Goal: Communication & Community: Answer question/provide support

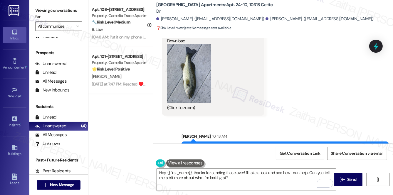
scroll to position [526, 0]
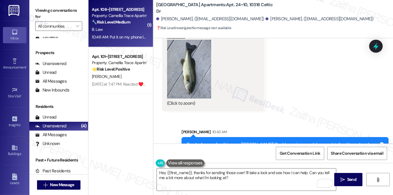
click at [127, 28] on div "B. Law" at bounding box center [118, 29] width 55 height 7
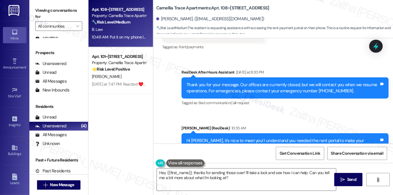
scroll to position [114, 0]
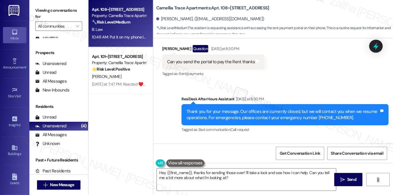
drag, startPoint x: 277, startPoint y: 116, endPoint x: 236, endPoint y: 79, distance: 54.7
click at [236, 79] on div "Received via SMS [PERSON_NAME] Question [DATE] at 8:30 PM Can you send the port…" at bounding box center [213, 61] width 111 height 42
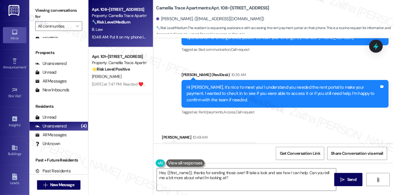
scroll to position [221, 0]
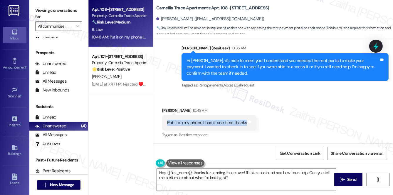
drag, startPoint x: 165, startPoint y: 122, endPoint x: 244, endPoint y: 123, distance: 78.4
click at [244, 123] on div "Put it on my phone I had it one time thanks Tags and notes" at bounding box center [209, 122] width 94 height 15
copy div "Put it on my phone I had it one time thanks"
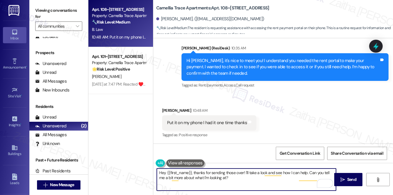
drag, startPoint x: 158, startPoint y: 173, endPoint x: 319, endPoint y: 177, distance: 161.4
click at [319, 177] on textarea "Hi {{first_name}}, I'm happy to help with that! I can resend the link to the pa…" at bounding box center [246, 179] width 179 height 22
type textarea "Hi {{first_name}}, I'm happy to help with that! I can resend the link to the pa…"
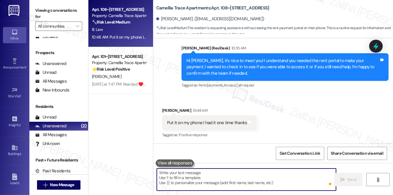
paste textarea "Got it — thanks for letting me know! I’ll resend the portal link so you can add…"
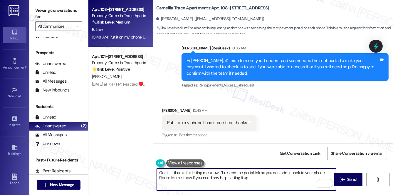
click at [172, 171] on textarea "Got it — thanks for letting me know! I’ll resend the portal link so you can add…" at bounding box center [246, 179] width 179 height 22
drag, startPoint x: 217, startPoint y: 172, endPoint x: 251, endPoint y: 181, distance: 34.7
click at [251, 181] on textarea "Got it! Thanks for letting me know! I’ll resend the portal link so you can add …" at bounding box center [246, 179] width 179 height 22
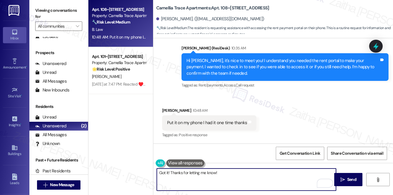
paste textarea "I’ll confirm the portal link with the team and follow up with you as soon as I …"
drag, startPoint x: 217, startPoint y: 171, endPoint x: 222, endPoint y: 180, distance: 10.0
click at [222, 180] on textarea "Got it! Thanks for letting me know! I’ll confirm the portal link with the team …" at bounding box center [246, 179] width 179 height 22
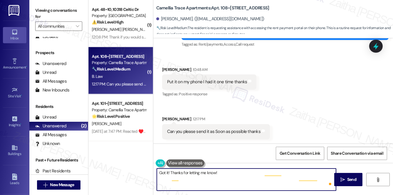
scroll to position [262, 0]
drag, startPoint x: 159, startPoint y: 171, endPoint x: 324, endPoint y: 177, distance: 165.6
click at [324, 177] on textarea "Hi {{first_name}}, I'm happy to help with that! I can resend the link to the pa…" at bounding box center [246, 179] width 179 height 22
type textarea "Hi {{first_name}}, I'm happy to help with that! I can resend the link to the pa…"
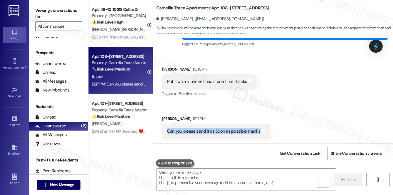
drag, startPoint x: 163, startPoint y: 132, endPoint x: 273, endPoint y: 133, distance: 109.5
click at [273, 133] on div "Received via SMS Barbara Law 10:48 AM Put it on my phone I had it one time than…" at bounding box center [272, 98] width 239 height 90
copy div "Can you please send it as Soon as possible thanks Tags and notes"
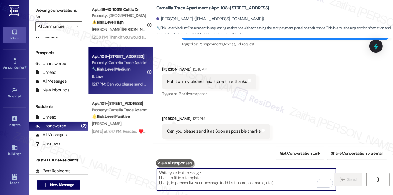
click at [185, 172] on textarea "To enrich screen reader interactions, please activate Accessibility in Grammarl…" at bounding box center [246, 179] width 179 height 22
paste textarea "thank you for your patience! Here’s the portal link you requested: https://acle…"
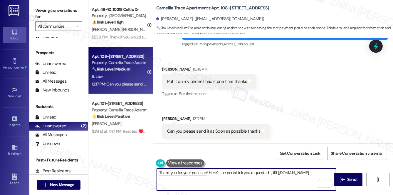
click at [158, 178] on textarea "Thank you for your patience! Here’s the portal link you requested: https://acle…" at bounding box center [246, 179] width 179 height 22
click at [263, 177] on textarea "Thank you for your patience! Here’s the portal link you requested: https://acle…" at bounding box center [246, 179] width 179 height 22
paste textarea "Is there anything else I can assist you with?"
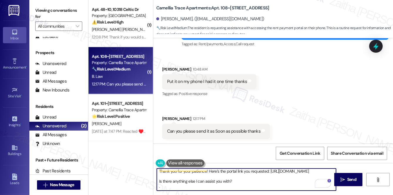
scroll to position [0, 0]
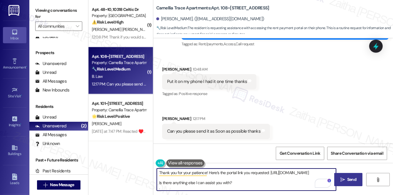
type textarea "Thank you for your patience! Here’s the portal link you requested: https://acle…"
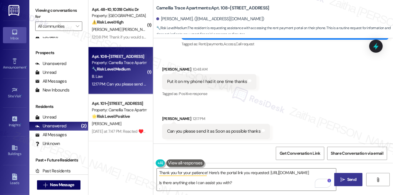
click at [349, 179] on span "Send" at bounding box center [351, 179] width 9 height 6
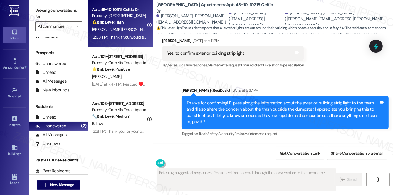
scroll to position [927, 0]
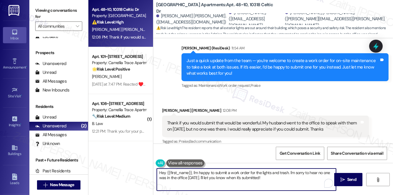
drag, startPoint x: 193, startPoint y: 172, endPoint x: 156, endPoint y: 172, distance: 36.7
click at [156, 172] on div "Hey {{first_name}}, I'm happy to submit a work order for the lights and trash. …" at bounding box center [246, 179] width 180 height 23
drag, startPoint x: 255, startPoint y: 171, endPoint x: 259, endPoint y: 177, distance: 7.2
click at [259, 177] on textarea "I'm happy to submit a work order for the lights and trash. I'm sorry to hear no…" at bounding box center [246, 179] width 179 height 22
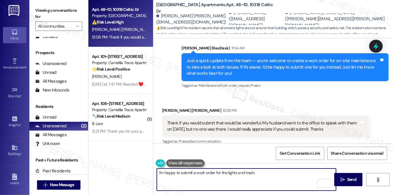
type textarea "I'm happy to submit a work order for the lights and trash."
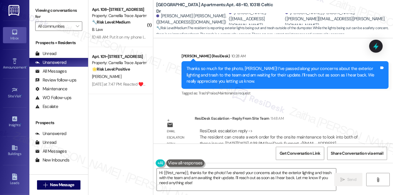
scroll to position [809, 0]
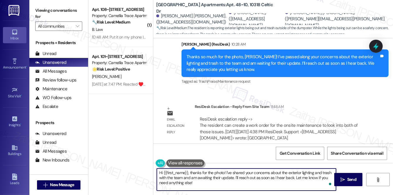
drag, startPoint x: 158, startPoint y: 172, endPoint x: 201, endPoint y: 185, distance: 45.4
click at [201, 185] on textarea "Hi {{first_name}}, thanks for the photo! I've shared your concerns about the ex…" at bounding box center [246, 179] width 179 height 22
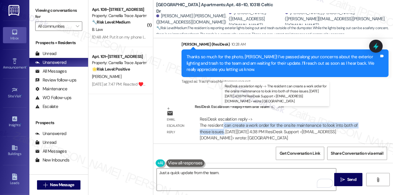
drag, startPoint x: 222, startPoint y: 118, endPoint x: 223, endPoint y: 124, distance: 5.6
click at [223, 124] on div "ResiDesk escalation reply -> The resident can create a work order for the onsit…" at bounding box center [279, 128] width 158 height 25
copy div "can create a work order for the onsite maintenance to look into both of those i…"
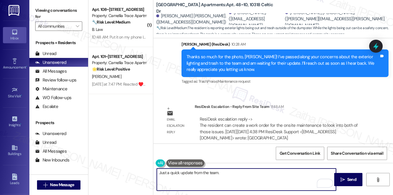
click at [225, 175] on textarea "Just a quick update from the team." at bounding box center [246, 179] width 179 height 22
paste textarea "can create a work order for the onsite maintenance to look into both of those i…"
click at [230, 173] on textarea "Just a quick update from the team. You can create a work order for the onsite m…" at bounding box center [246, 179] width 179 height 22
click at [206, 177] on textarea "Just a quick update from the team. You can create a work order for the on-site …" at bounding box center [246, 179] width 179 height 22
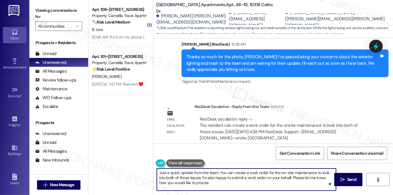
type textarea "Just a quick update from the team. You can create a work order for the on-site …"
drag, startPoint x: 158, startPoint y: 172, endPoint x: 215, endPoint y: 182, distance: 57.7
click at [215, 182] on textarea "Just a quick update from the team. You can create a work order for the on-site …" at bounding box center [246, 179] width 179 height 22
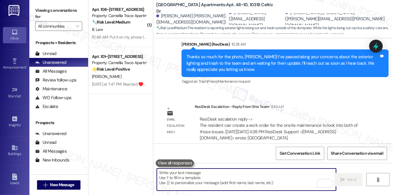
paste textarea "Just a quick update from the team — you’re welcome to create a work order for o…"
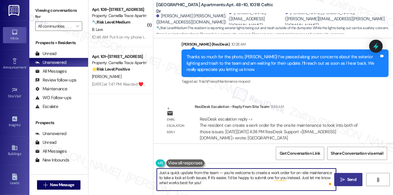
type textarea "Just a quick update from the team — you’re welcome to create a work order for o…"
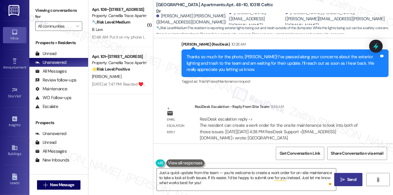
click at [351, 178] on span "Send" at bounding box center [351, 179] width 9 height 6
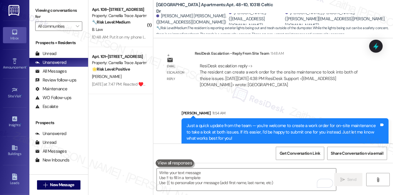
scroll to position [863, 0]
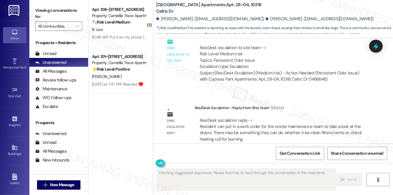
scroll to position [359, 0]
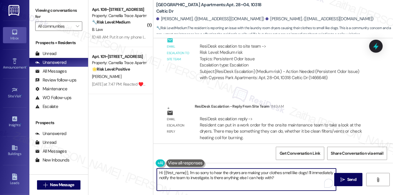
drag, startPoint x: 163, startPoint y: 172, endPoint x: 169, endPoint y: 172, distance: 6.7
click at [169, 172] on textarea "Hi {{first_name}}, I'm so sorry to hear the dryers are making your clothes smel…" at bounding box center [246, 179] width 179 height 22
click at [205, 174] on textarea "Hi {{first_name}}, I'm so sorry to hear the dryers are making your clothes smel…" at bounding box center [246, 179] width 179 height 22
drag, startPoint x: 188, startPoint y: 172, endPoint x: 279, endPoint y: 185, distance: 92.8
click at [279, 185] on textarea "Hi {{first_name}}, I'm so sorry to hear the dryers are making your clothes smel…" at bounding box center [246, 179] width 179 height 22
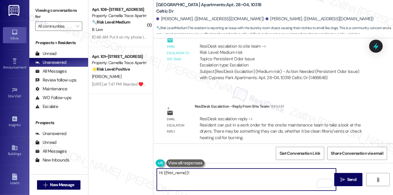
paste textarea "Just a quick update from the team — you’re welcome to create a work order for o…"
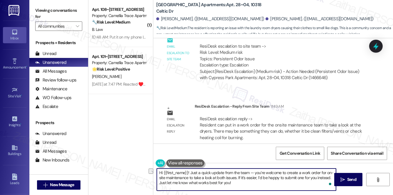
drag, startPoint x: 217, startPoint y: 176, endPoint x: 236, endPoint y: 175, distance: 19.7
click at [236, 175] on textarea "Hi {{first_name}}! Just a quick update from the team — you’re welcome to create…" at bounding box center [246, 179] width 179 height 22
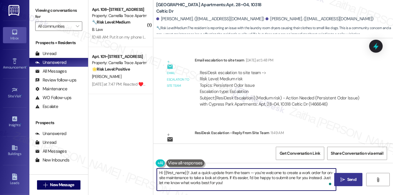
type textarea "Hi {{first_name}}! Just a quick update from the team — you’re welcome to create…"
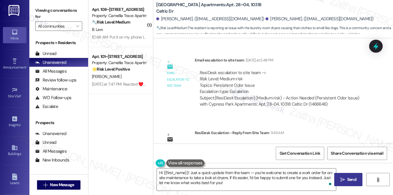
click at [351, 178] on span "Send" at bounding box center [351, 179] width 9 height 6
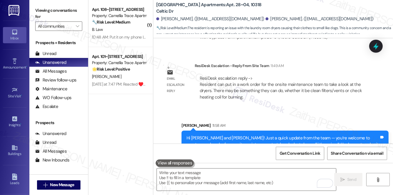
scroll to position [413, 0]
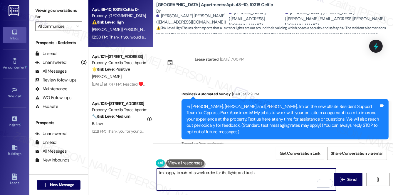
scroll to position [927, 0]
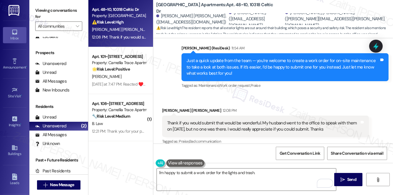
drag, startPoint x: 166, startPoint y: 114, endPoint x: 329, endPoint y: 121, distance: 163.0
click at [329, 121] on div "Thank if you would submit that would be wonderful. My husband went to the offic…" at bounding box center [263, 126] width 194 height 13
copy div "Thank if you would submit that would be wonderful. My husband went to the offic…"
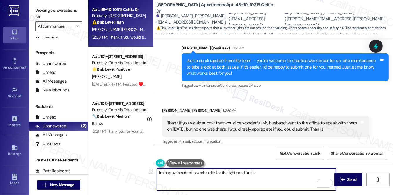
drag, startPoint x: 158, startPoint y: 171, endPoint x: 265, endPoint y: 175, distance: 107.5
click at [265, 175] on textarea "I'm happy to submit a work order for the lights and trash." at bounding box center [246, 179] width 179 height 22
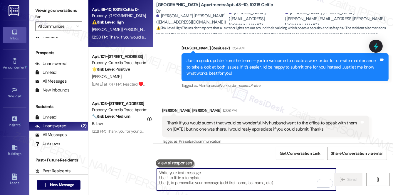
paste textarea "Of course — I’d be happy to take care of that for you. I’ll go ahead and submit…"
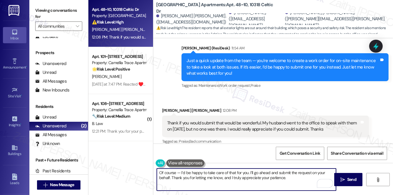
click at [181, 173] on textarea "Of course — I’d be happy to take care of that for you. I’ll go ahead and submit…" at bounding box center [246, 179] width 179 height 22
click at [282, 176] on textarea "Of course! I’d be happy to take care of that for you. I’ll go ahead and submit …" at bounding box center [246, 179] width 179 height 22
paste textarea "Is there anything else I can assist you with?"
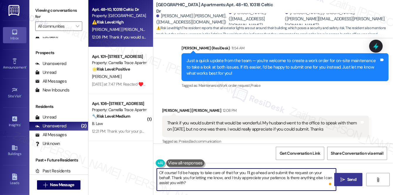
type textarea "Of course! I’d be happy to take care of that for you. I’ll go ahead and submit …"
click at [350, 175] on button " Send" at bounding box center [348, 179] width 28 height 13
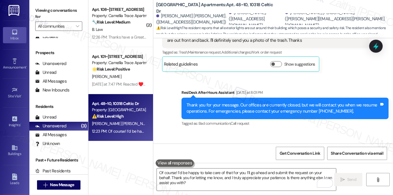
scroll to position [553, 0]
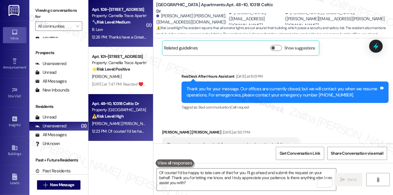
click at [130, 30] on div "B. Law" at bounding box center [118, 29] width 55 height 7
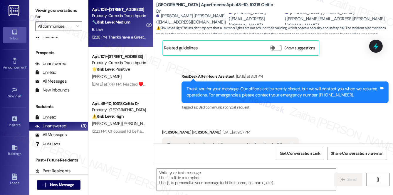
type textarea "Fetching suggested responses. Please feel free to read through the conversation…"
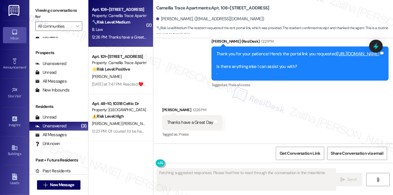
scroll to position [396, 0]
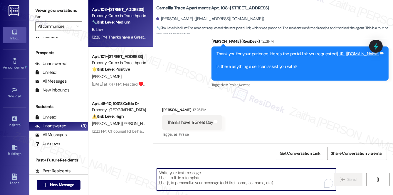
click at [188, 176] on textarea "To enrich screen reader interactions, please activate Accessibility in Grammarl…" at bounding box center [246, 179] width 179 height 22
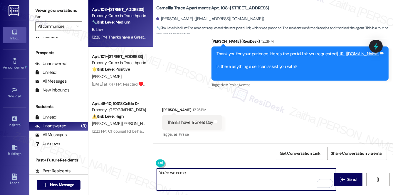
click at [165, 110] on div "Barbara Law 12:26 PM" at bounding box center [192, 111] width 60 height 8
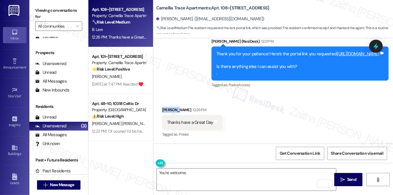
click at [165, 110] on div "Barbara Law 12:26 PM" at bounding box center [192, 111] width 60 height 8
copy div "Barbara"
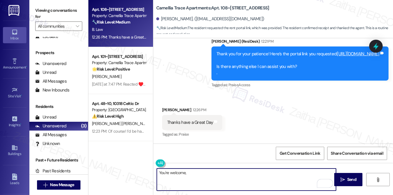
click at [195, 171] on textarea "You're welcome," at bounding box center [246, 179] width 179 height 22
paste textarea "Barbara"
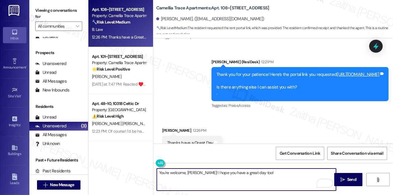
scroll to position [343, 0]
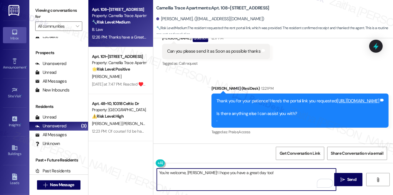
click at [269, 175] on textarea "You're welcome, Barbara! I hope you have a great day too!" at bounding box center [246, 179] width 179 height 22
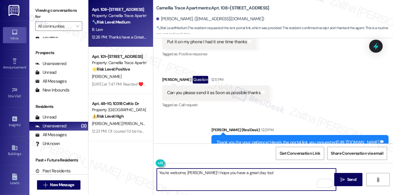
scroll to position [289, 0]
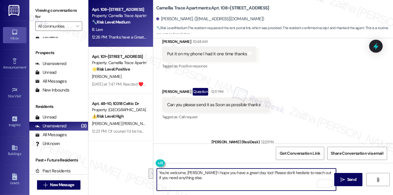
drag, startPoint x: 257, startPoint y: 172, endPoint x: 261, endPoint y: 179, distance: 7.9
click at [261, 179] on textarea "You're welcome, Barbara! I hope you have a great day too! Please don't hesitate…" at bounding box center [246, 179] width 179 height 22
click at [201, 172] on textarea "You're welcome, Barbara! I hope you have a great day too!" at bounding box center [246, 179] width 179 height 22
paste textarea "Please don't hesitate to reach out if you need anything else."
click at [224, 178] on textarea "You're welcome, Barbara! Please don't hesitate to reach out if you need anythin…" at bounding box center [246, 179] width 179 height 22
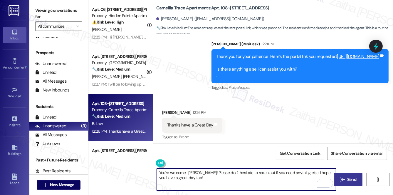
scroll to position [396, 0]
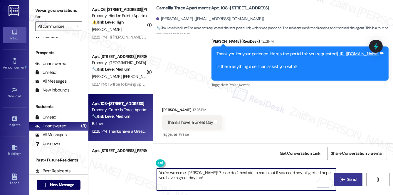
type textarea "You're welcome, Barbara! Please don't hesitate to reach out if you need anythin…"
drag, startPoint x: 350, startPoint y: 177, endPoint x: 343, endPoint y: 171, distance: 9.0
click at [350, 176] on span "Send" at bounding box center [351, 179] width 9 height 6
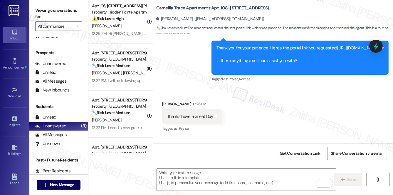
scroll to position [0, 0]
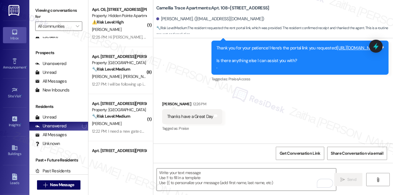
drag, startPoint x: 129, startPoint y: 80, endPoint x: 259, endPoint y: 105, distance: 132.1
click at [259, 105] on div "Received via SMS Barbara Law 12:26 PM Thanks have a Great Day Tags and notes Ta…" at bounding box center [272, 112] width 239 height 50
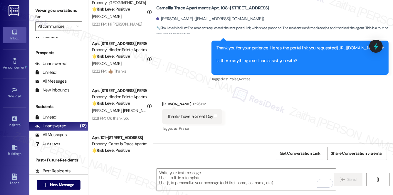
scroll to position [347, 0]
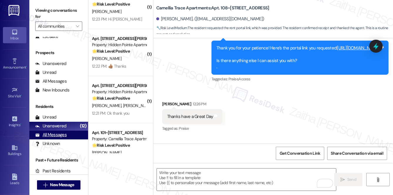
click at [51, 134] on div "All Messages" at bounding box center [50, 134] width 31 height 6
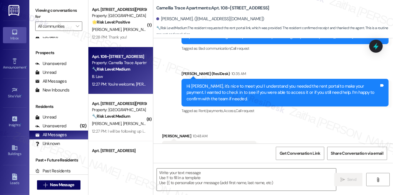
type textarea "Fetching suggested responses. Please feel free to read through the conversation…"
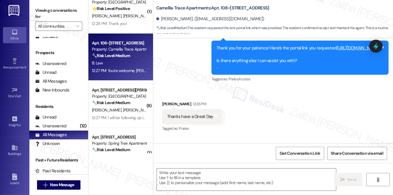
scroll to position [0, 0]
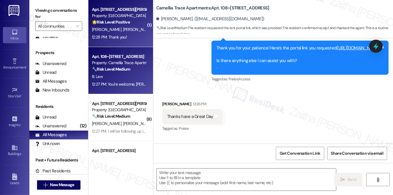
click at [140, 37] on div "12:28 PM: Thank you! 12:28 PM: Thank you!" at bounding box center [118, 36] width 55 height 7
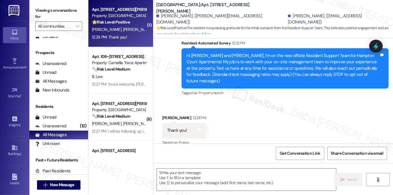
type textarea "Fetching suggested responses. Please feel free to read through the conversation…"
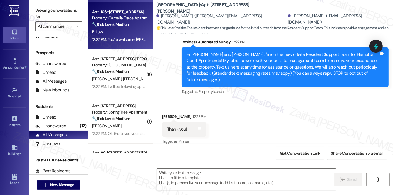
scroll to position [53, 0]
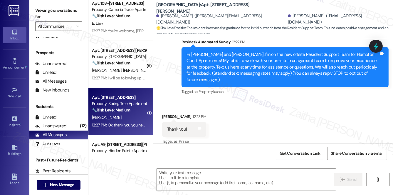
click at [131, 118] on div "[PERSON_NAME]" at bounding box center [118, 117] width 55 height 7
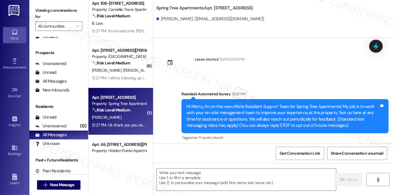
scroll to position [94, 0]
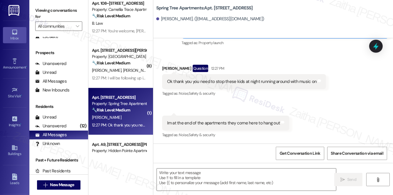
type textarea "Fetching suggested responses. Please feel free to read through the conversation…"
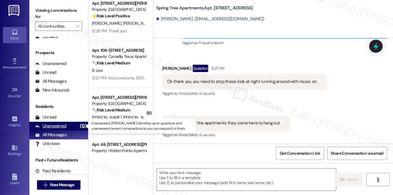
click at [60, 126] on div "Unanswered" at bounding box center [50, 126] width 31 height 6
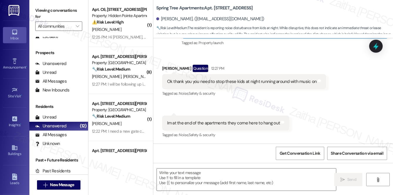
type textarea "Fetching suggested responses. Please feel free to read through the conversation…"
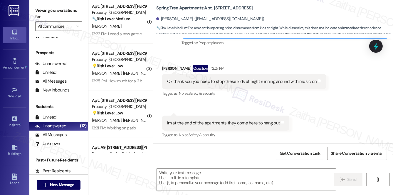
scroll to position [107, 0]
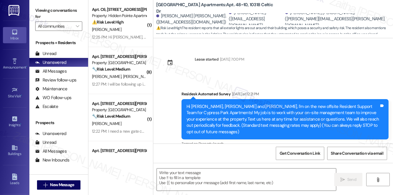
scroll to position [989, 0]
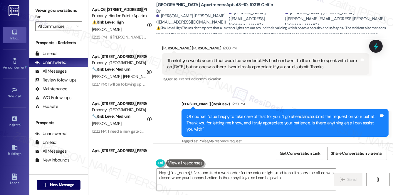
type textarea "Hey {{first_name}}, I've submitted a work order for the exterior lights and tra…"
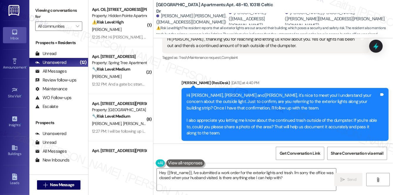
scroll to position [162, 0]
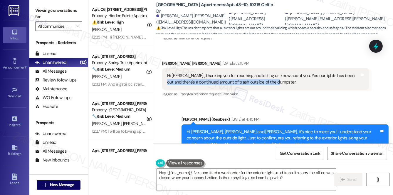
drag, startPoint x: 344, startPoint y: 68, endPoint x: 342, endPoint y: 74, distance: 6.2
click at [342, 74] on div "Hi [PERSON_NAME] , thanking you for reaching and letting us know about you. Yes…" at bounding box center [263, 78] width 193 height 13
copy div "there's a continued amount of trash outside of the dumpster."
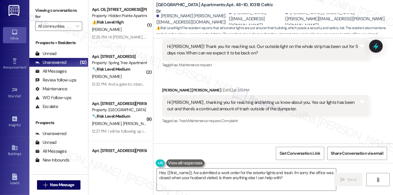
click at [308, 82] on div "Received via SMS [PERSON_NAME] [PERSON_NAME] [DATE] at 3:15 PM Hi [PERSON_NAME]…" at bounding box center [266, 105] width 216 height 47
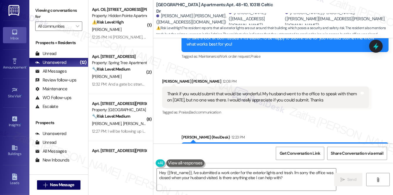
scroll to position [989, 0]
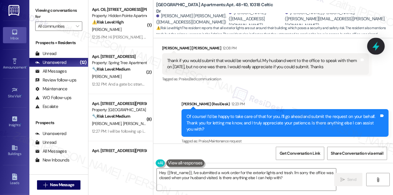
click at [372, 45] on icon at bounding box center [376, 46] width 10 height 10
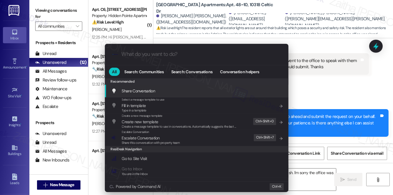
type input "Work order 124623"
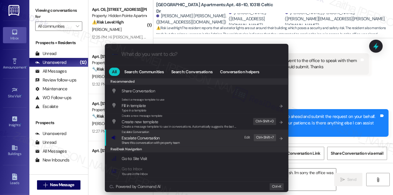
click at [145, 137] on span "Escalate Conversation" at bounding box center [141, 137] width 38 height 5
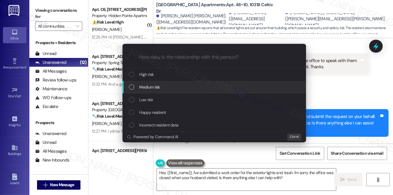
click at [153, 89] on span "Medium risk" at bounding box center [149, 87] width 21 height 6
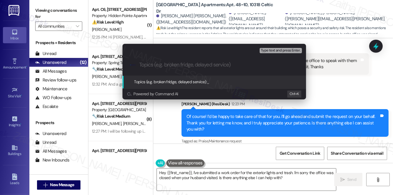
paste input "Work order 124623"
click at [154, 64] on input "Work order 124623" at bounding box center [216, 65] width 155 height 6
click at [197, 63] on input "Work Order 124623" at bounding box center [216, 65] width 155 height 6
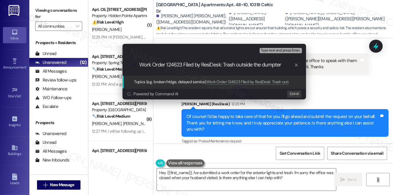
click at [273, 63] on input "Work Order 124623 Filed by ResiDesk: Trash outside the dumpter" at bounding box center [216, 65] width 155 height 6
click at [277, 63] on input "Work Order 124623 Filed by ResiDesk: Trash outside the dumpter" at bounding box center [216, 65] width 155 height 6
click at [275, 65] on input "Work Order 124623 Filed by ResiDesk: Trash outside the dumpter" at bounding box center [216, 65] width 155 height 6
click at [222, 64] on input "Work Order 124623 Filed by ResiDesk: Trash outside the dumpster" at bounding box center [216, 65] width 155 height 6
type input "Work Order 124623 Filed by ResiDesk - Trash outside the dumpster"
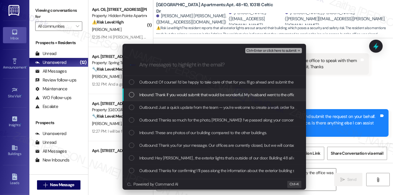
click at [223, 95] on span "Inbound: Thank if you would submit that would be wonderful. My husband went to …" at bounding box center [307, 94] width 337 height 6
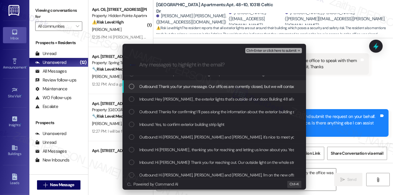
scroll to position [61, 0]
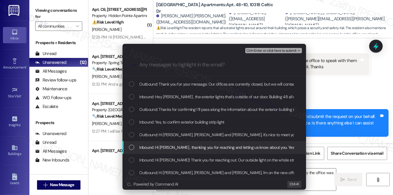
click at [207, 148] on span "Inbound: Hi Sarah , thanking you for reaching and letting us know about you. Ye…" at bounding box center [292, 147] width 306 height 6
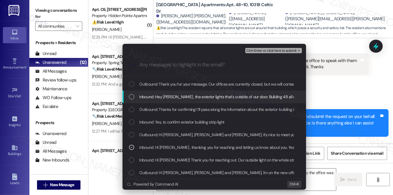
click at [220, 94] on span "Inbound: Hey Sarah , the exterior lights that's outside of our door. Building 4…" at bounding box center [295, 96] width 312 height 6
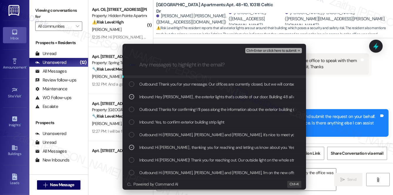
click at [268, 51] on span "Ctrl+Enter or click here to submit" at bounding box center [271, 51] width 50 height 4
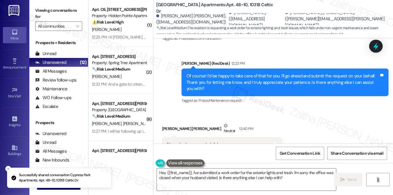
scroll to position [1045, 0]
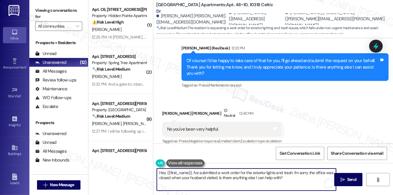
drag, startPoint x: 192, startPoint y: 172, endPoint x: 158, endPoint y: 169, distance: 34.4
click at [158, 169] on textarea "Hey {{first_name}}, I've submitted a work order for the exterior lights and tra…" at bounding box center [246, 179] width 179 height 22
click at [244, 171] on textarea "Happy to help! I've submitted a work order for the exterior lights and trash. I…" at bounding box center [246, 179] width 179 height 22
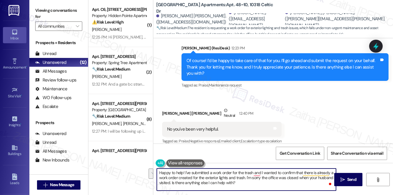
drag, startPoint x: 228, startPoint y: 177, endPoint x: 243, endPoint y: 187, distance: 18.2
click at [243, 187] on textarea "Happy to help! I've submitted a work order for the trash and I wanted to confir…" at bounding box center [246, 179] width 179 height 22
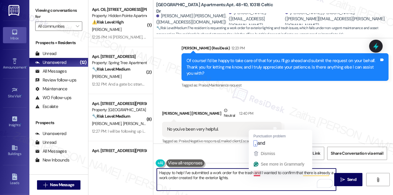
type textarea "Happy to help! I've submitted a work order for the trash, and I wanted to confi…"
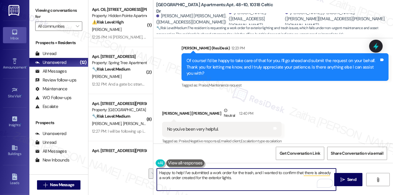
drag, startPoint x: 158, startPoint y: 172, endPoint x: 245, endPoint y: 181, distance: 87.6
click at [245, 181] on textarea "Happy to help! I've submitted a work order for the trash, and I wanted to confi…" at bounding box center [246, 179] width 179 height 22
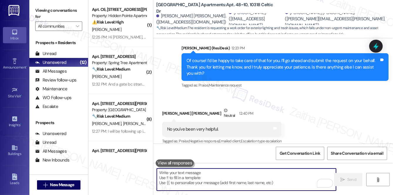
click at [170, 172] on textarea "To enrich screen reader interactions, please activate Accessibility in Grammarl…" at bounding box center [246, 179] width 179 height 22
paste textarea "Happy to help! I’ve submitted a work order for the trash, and I also wanted to …"
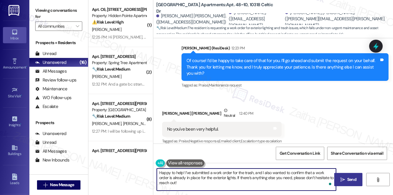
type textarea "Happy to help! I’ve submitted a work order for the trash, and I also wanted to …"
click at [351, 177] on span "Send" at bounding box center [351, 179] width 9 height 6
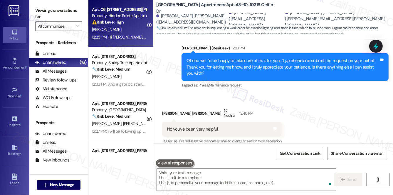
scroll to position [1045, 0]
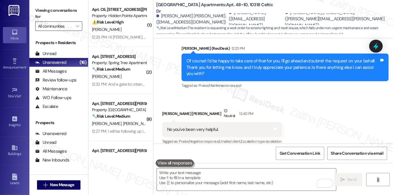
click at [56, 28] on input "All communities" at bounding box center [55, 25] width 35 height 9
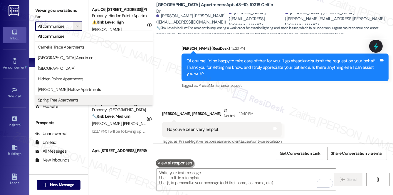
click at [62, 100] on span "Spring Tree Apartments" at bounding box center [58, 100] width 40 height 6
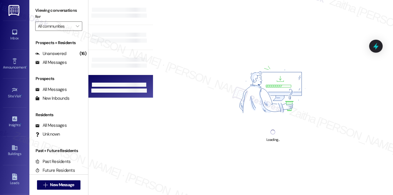
type input "Spring Tree Apartments"
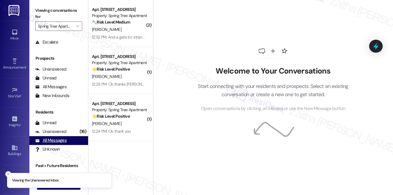
scroll to position [70, 0]
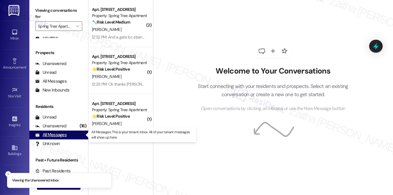
click at [55, 134] on div "All Messages" at bounding box center [50, 134] width 31 height 6
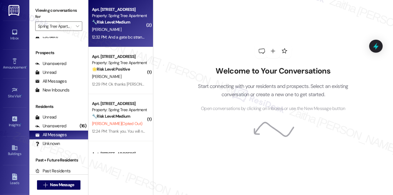
click at [132, 29] on div "[PERSON_NAME]" at bounding box center [118, 29] width 55 height 7
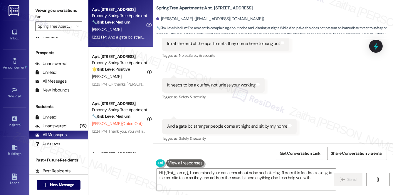
type textarea "Hi {{first_name}}, I understand your concerns about noise and loitering. I'll p…"
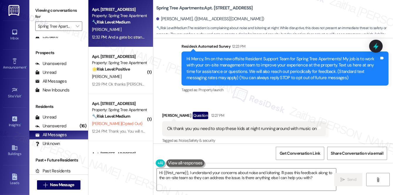
scroll to position [44, 0]
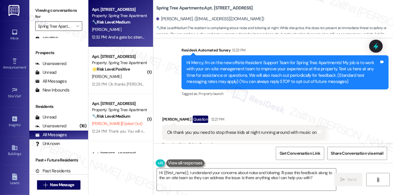
click at [66, 26] on input "Spring Tree Apartments" at bounding box center [55, 25] width 35 height 9
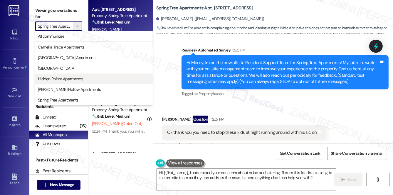
click at [57, 77] on span "Hidden Pointe Apartments" at bounding box center [60, 79] width 45 height 6
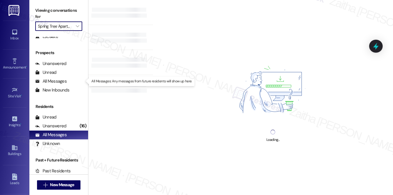
type input "Hidden Pointe Apartments"
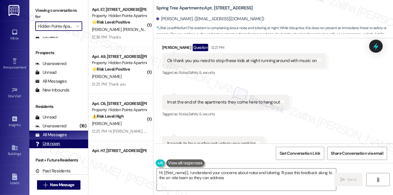
scroll to position [177, 0]
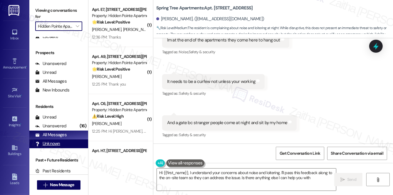
type textarea "Hi {{first_name}}, I understand your concerns about noise and loitering. I'll p…"
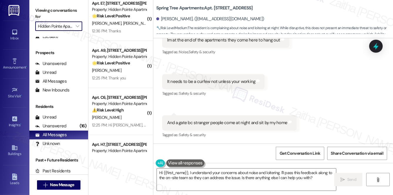
scroll to position [0, 0]
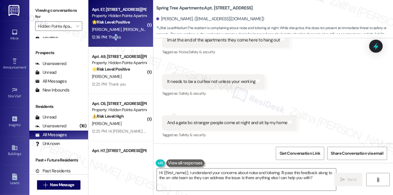
drag, startPoint x: 132, startPoint y: 31, endPoint x: 115, endPoint y: 35, distance: 17.4
click at [115, 35] on div "12:36 PM: Thanks 12:36 PM: Thanks" at bounding box center [106, 36] width 29 height 5
type textarea "Hi {{first_name}}, I understand your concerns about noise and loitering. I'll p…"
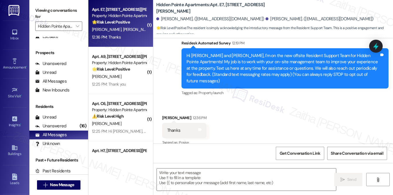
scroll to position [52, 0]
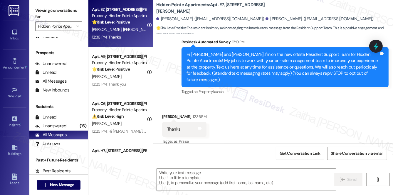
type textarea "Fetching suggested responses. Please feel free to read through the conversation…"
click at [59, 27] on input "Hidden Pointe Apartments" at bounding box center [55, 25] width 35 height 9
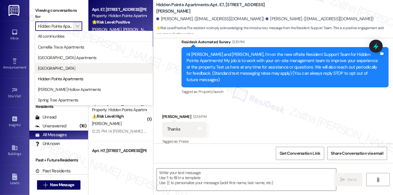
click at [60, 67] on span "Hampton Court Apartments" at bounding box center [56, 68] width 37 height 6
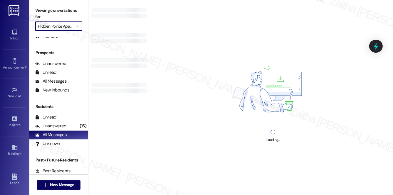
type input "Hampton Court Apartments"
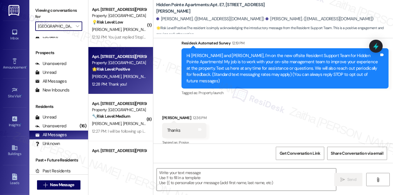
scroll to position [52, 0]
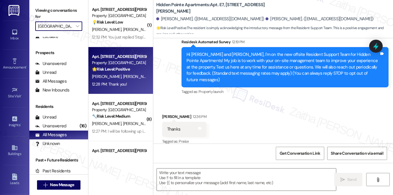
type textarea "Fetching suggested responses. Please feel free to read through the conversation…"
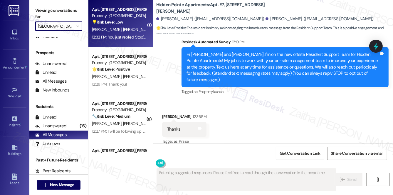
click at [126, 27] on div "R. Reed D. Cade" at bounding box center [118, 29] width 55 height 7
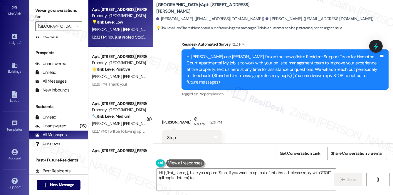
scroll to position [83, 0]
type textarea "Hi {{first_name}}, I see you replied 'Stop.' If you want to opt out of this thr…"
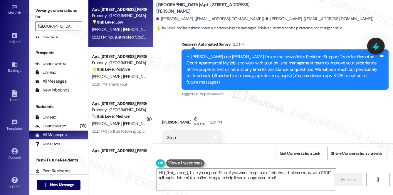
click at [376, 45] on icon at bounding box center [375, 46] width 7 height 9
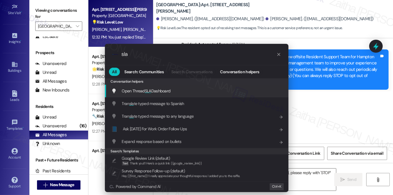
type input "sla"
click at [147, 91] on span "SLA" at bounding box center [148, 90] width 6 height 5
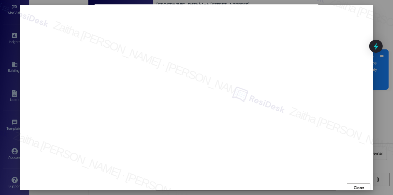
scroll to position [0, 0]
click at [355, 186] on span "Close" at bounding box center [358, 188] width 10 height 6
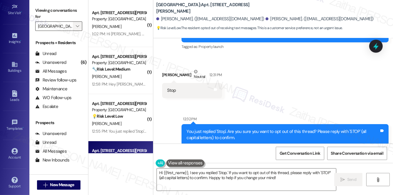
click at [75, 26] on span "" at bounding box center [78, 25] width 6 height 9
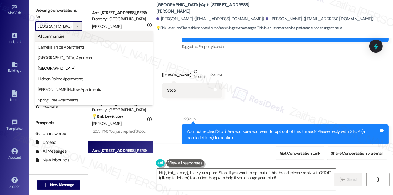
click at [62, 36] on span "All communities" at bounding box center [51, 36] width 27 height 6
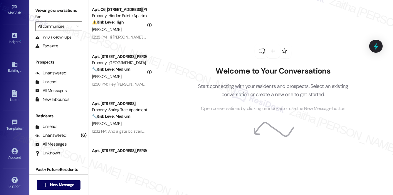
scroll to position [70, 0]
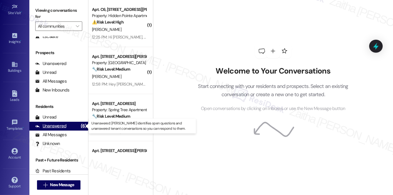
click at [56, 127] on div "Unanswered" at bounding box center [50, 126] width 31 height 6
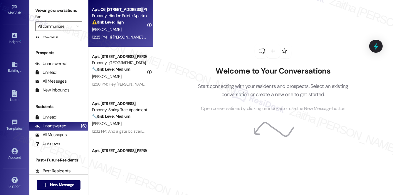
click at [129, 32] on div "[PERSON_NAME]" at bounding box center [118, 29] width 55 height 7
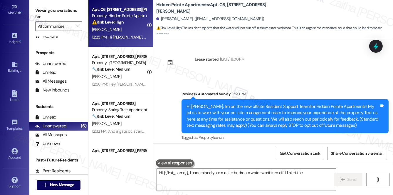
scroll to position [65, 0]
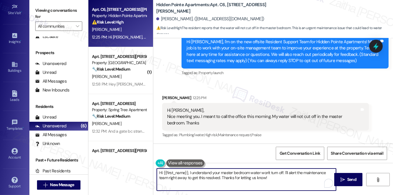
click at [188, 172] on textarea "Hi {{first_name}}, I understand your master bedroom water won't turn off. I'll …" at bounding box center [246, 179] width 179 height 22
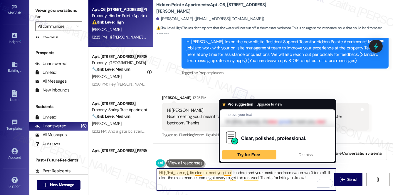
click at [196, 171] on textarea "Hi {{first_name}}, it's nice to meet you, too! I understand your master bedroom…" at bounding box center [246, 179] width 179 height 22
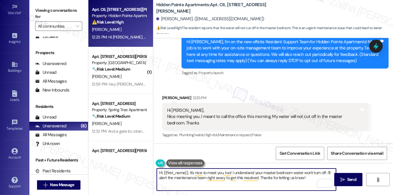
click at [196, 171] on textarea "Hi {{first_name}}, it's nice to meet you, too! I understand your master bedroom…" at bounding box center [246, 179] width 179 height 22
click at [228, 172] on textarea "Hi {{first_name}}, it's great to meet you, too! I understand your master bedroo…" at bounding box center [246, 179] width 179 height 22
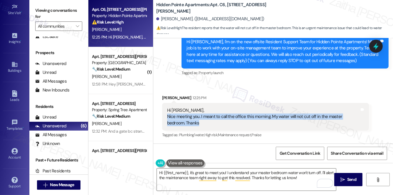
drag, startPoint x: 165, startPoint y: 114, endPoint x: 183, endPoint y: 121, distance: 19.6
click at [183, 121] on div "Hi Sarah, Nice meeting you. I meant to call the office this morning. My water w…" at bounding box center [265, 117] width 207 height 28
copy div "Nice meeting you. I meant to call the office this morning. My water will not cu…"
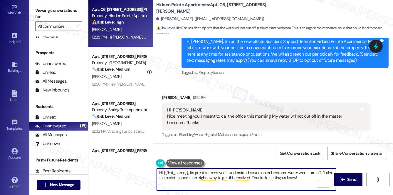
click at [302, 176] on textarea "Hi {{first_name}}, it's great to meet you! I understand your master bedroom wat…" at bounding box center [246, 179] width 179 height 22
drag, startPoint x: 321, startPoint y: 172, endPoint x: 318, endPoint y: 176, distance: 4.9
click at [318, 178] on textarea "Hi {{first_name}}, it's great to meet you! I understand your master bedroom wat…" at bounding box center [246, 179] width 179 height 22
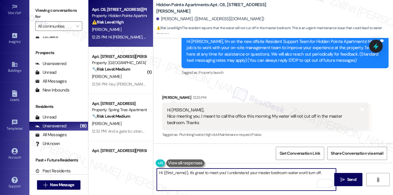
type textarea "Hi {{first_name}}, it's great to meet you! I understand your master bedroom wat…"
drag, startPoint x: 158, startPoint y: 171, endPoint x: 322, endPoint y: 179, distance: 163.6
click at [322, 179] on div "Hi {{first_name}}, it's great to meet you! I understand your master bedroom wat…" at bounding box center [246, 179] width 180 height 23
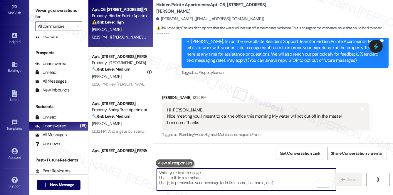
paste textarea "Nice meeting you too! Thanks for letting us know. Just to confirm, is the water…"
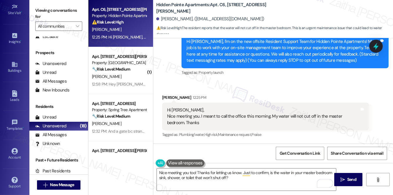
click at [165, 98] on div "Michelle Holmes 12:25 PM" at bounding box center [265, 98] width 207 height 8
copy div "Michelle"
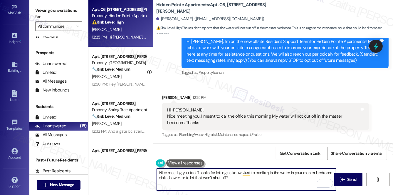
click at [194, 170] on textarea "Nice meeting you too! Thanks for letting us know. Just to confirm, is the water…" at bounding box center [246, 179] width 179 height 22
paste textarea "Michelle"
click at [251, 179] on textarea "Nice meeting you too, Michelle! Thanks for letting us know. Just to confirm, is…" at bounding box center [246, 179] width 179 height 22
paste textarea "That’ll help us figure out the next step."
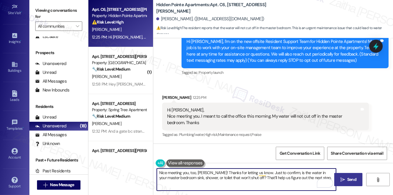
type textarea "Nice meeting you, too, Michelle! Thanks for letting us know. Just to confirm, i…"
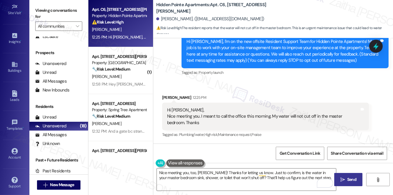
click at [346, 178] on span "Send" at bounding box center [351, 179] width 11 height 6
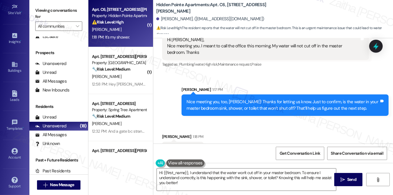
scroll to position [153, 0]
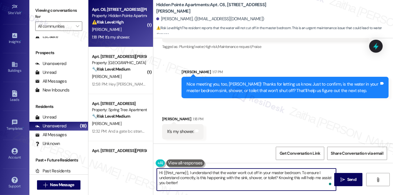
drag, startPoint x: 158, startPoint y: 171, endPoint x: 192, endPoint y: 185, distance: 36.0
click at [192, 185] on textarea "Hi {{first_name}}, I understand that the water won't cut off in your master bed…" at bounding box center [246, 179] width 179 height 22
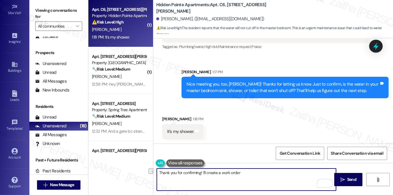
drag, startPoint x: 202, startPoint y: 171, endPoint x: 253, endPoint y: 173, distance: 50.5
click at [253, 173] on textarea "Thank you for confirming! I'll create a work order" at bounding box center [246, 179] width 179 height 22
paste textarea "Is it running at full pressure or a steady trickle?"
click at [234, 176] on textarea "Thank you for confirming! Is it running at full pressure or a steady trickle? O…" at bounding box center [246, 179] width 179 height 22
paste textarea "Do we have your permission to enter during your absence? Do you have pets that …"
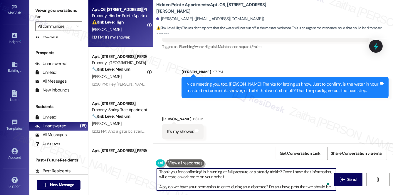
scroll to position [0, 0]
drag, startPoint x: 181, startPoint y: 188, endPoint x: 278, endPoint y: 176, distance: 97.8
click at [278, 176] on textarea "Thank you for confirming! Is it running at full pressure or a steady trickle? O…" at bounding box center [246, 179] width 179 height 22
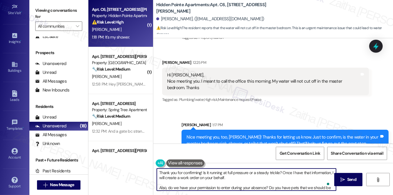
scroll to position [99, 0]
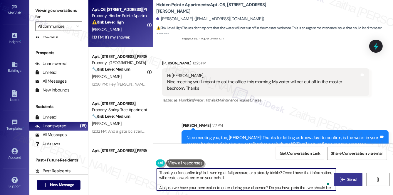
type textarea "Thank you for confirming! Is it running at full pressure or a steady trickle? O…"
click at [347, 182] on button " Send" at bounding box center [348, 179] width 28 height 13
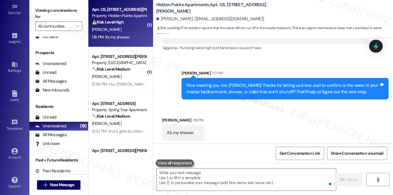
scroll to position [153, 0]
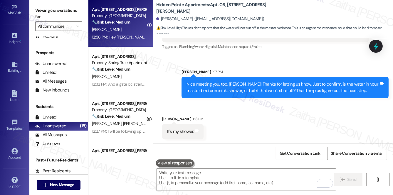
click at [126, 31] on div "[PERSON_NAME]" at bounding box center [118, 29] width 55 height 7
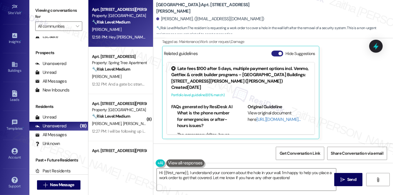
click at [274, 54] on button "Hide Suggestions" at bounding box center [277, 53] width 12 height 6
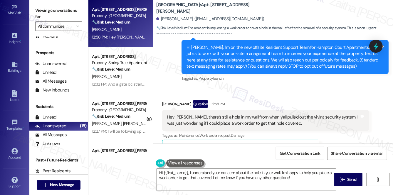
scroll to position [75, 0]
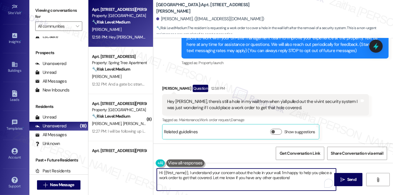
click at [189, 172] on textarea "Hi {{first_name}}, I understand your concern about the hole in your wall. I'm h…" at bounding box center [246, 179] width 179 height 22
type textarea "Hi {{first_name}}, It's nice to meet you! I understand your concern about the h…"
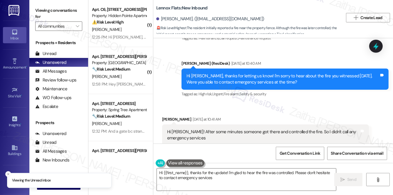
scroll to position [2890, 0]
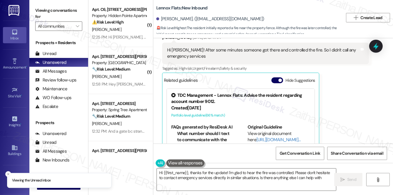
type textarea "Hi {{first_name}}, thanks for the update! I'm glad to hear the fire was control…"
click at [275, 77] on button "Hide Suggestions" at bounding box center [277, 80] width 12 height 6
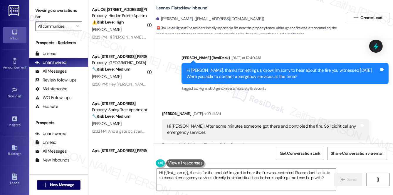
scroll to position [2848, 0]
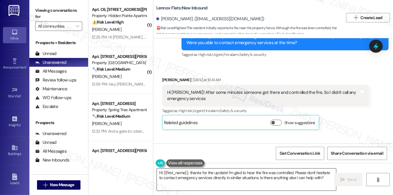
click at [320, 178] on textarea "Hi {{first_name}}, thanks for the update! I'm glad to hear the fire was control…" at bounding box center [246, 179] width 179 height 22
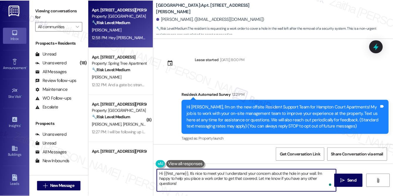
scroll to position [75, 0]
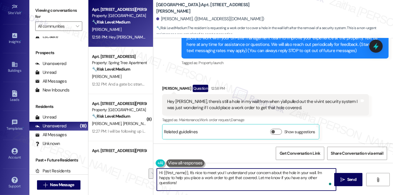
drag, startPoint x: 318, startPoint y: 172, endPoint x: 324, endPoint y: 181, distance: 10.9
click at [324, 182] on textarea "Hi {{first_name}}, It's nice to meet you! I understand your concern about the h…" at bounding box center [246, 179] width 179 height 22
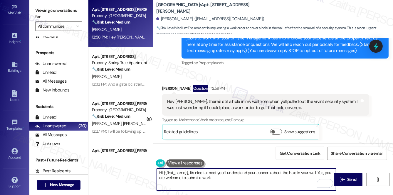
type textarea "Hi {{first_name}}, It's nice to meet you! I understand your concern about the h…"
click at [184, 163] on button at bounding box center [185, 162] width 38 height 7
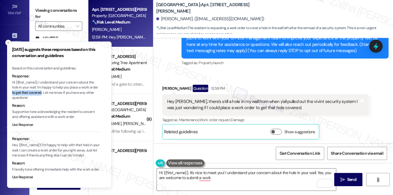
drag, startPoint x: 21, startPoint y: 92, endPoint x: 50, endPoint y: 92, distance: 28.5
click at [50, 92] on p "Hi {{first_name}}, I understand your concern about the hole in your wall. I'm h…" at bounding box center [56, 90] width 88 height 21
copy p "to get that covered"
click at [8, 42] on line "Close toast" at bounding box center [8, 43] width 2 height 2
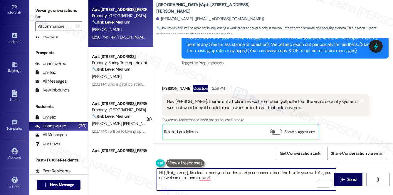
click at [214, 177] on textarea "Hi {{first_name}}, It's nice to meet you! I understand your concern about the h…" at bounding box center [246, 179] width 179 height 22
paste textarea "to get that covered"
click at [326, 171] on textarea "Hi {{first_name}}, It's nice to meet you! I understand your concern about the h…" at bounding box center [246, 179] width 179 height 22
click at [257, 178] on textarea "Hi {{first_name}}, It's nice to meet you! I understand your concern about the h…" at bounding box center [246, 179] width 179 height 22
click at [179, 162] on button at bounding box center [185, 162] width 38 height 7
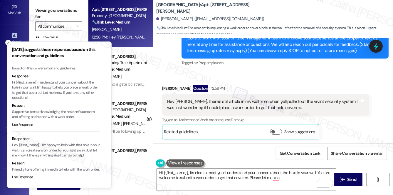
click at [8, 43] on icon "Close toast" at bounding box center [8, 43] width 4 height 4
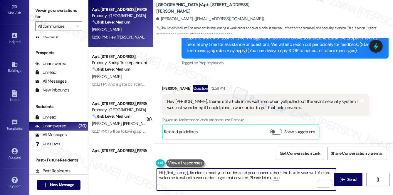
click at [286, 177] on textarea "Hi {{first_name}}, It's nice to meet you! I understand your concern about the h…" at bounding box center [246, 179] width 179 height 22
type textarea "Hi {{first_name}}, It's nice to meet you! I understand your concern about the h…"
drag, startPoint x: 158, startPoint y: 173, endPoint x: 204, endPoint y: 184, distance: 47.5
click at [204, 184] on textarea "Hi {{first_name}}, It's nice to meet you! I understand your concern about the h…" at bounding box center [246, 179] width 179 height 22
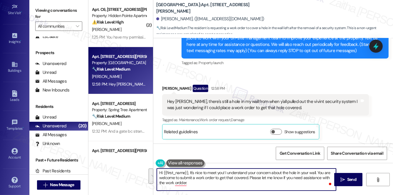
click at [204, 182] on textarea "Hi {{first_name}}, It's nice to meet you! I understand your concern about the h…" at bounding box center [246, 179] width 179 height 22
drag, startPoint x: 249, startPoint y: 176, endPoint x: 252, endPoint y: 182, distance: 6.8
click at [252, 182] on textarea "Hi {{first_name}}, It's nice to meet you! I understand your concern about the h…" at bounding box center [246, 179] width 179 height 22
paste textarea "if you need any help with that process."
type textarea "Hi {{first_name}}, It's nice to meet you! I understand your concern about the h…"
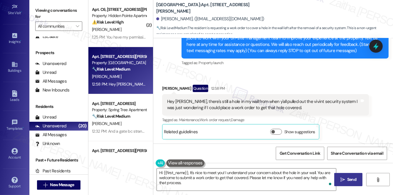
click at [348, 178] on span "Send" at bounding box center [351, 179] width 9 height 6
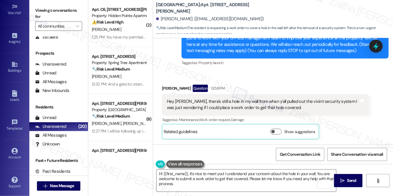
scroll to position [69, 0]
